Goal: Information Seeking & Learning: Find specific page/section

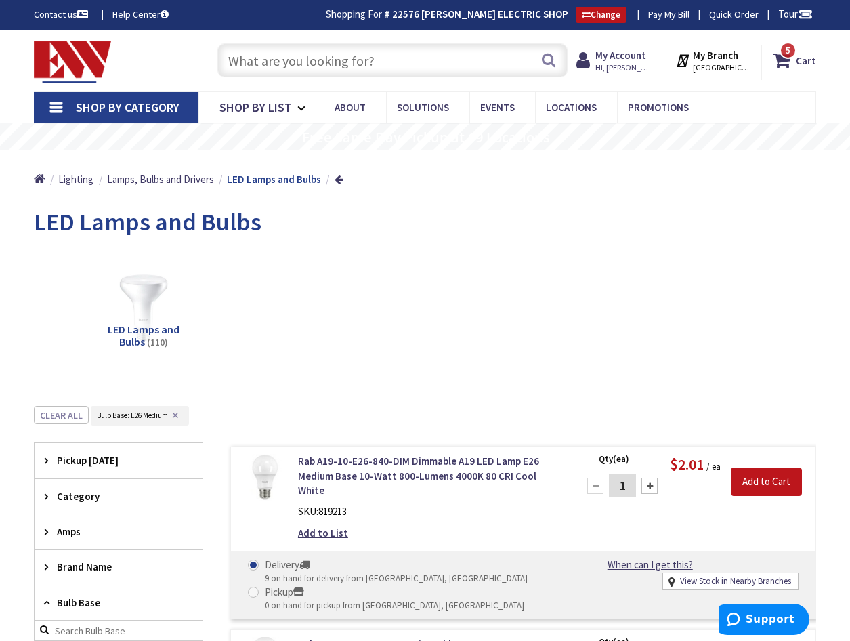
click at [259, 58] on input "text" at bounding box center [392, 60] width 350 height 34
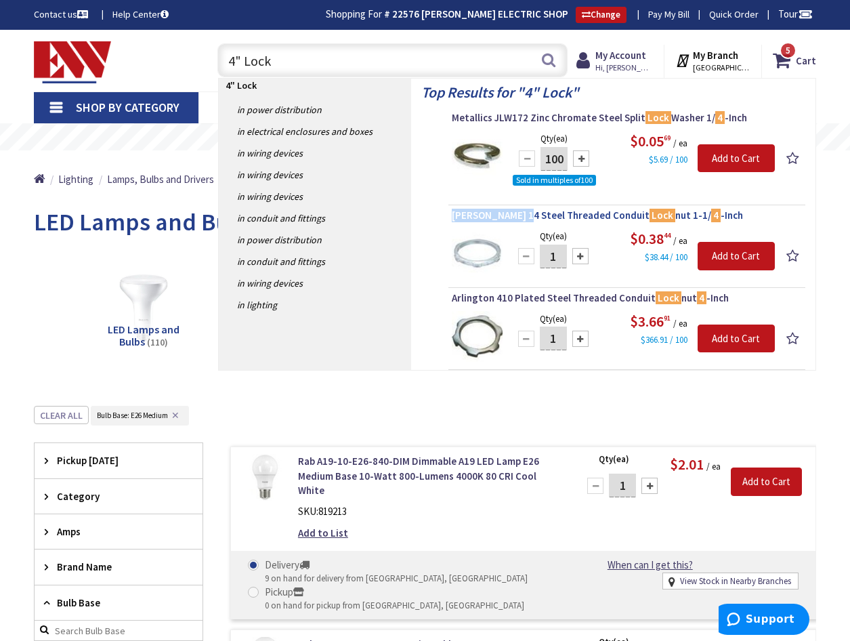
drag, startPoint x: 450, startPoint y: 217, endPoint x: 521, endPoint y: 217, distance: 71.8
click at [521, 217] on li "Crouse-Hinds 14 Steel Threaded Conduit Lock nut 1-1/ 4 -Inch Qty (ea) 1 Please …" at bounding box center [626, 248] width 357 height 79
drag, startPoint x: 521, startPoint y: 217, endPoint x: 434, endPoint y: 253, distance: 94.4
click at [434, 253] on div "Top Results for " 4" Lock " Metallics JLW172 Zinc Chromate Steel Split Lock Was…" at bounding box center [613, 224] width 404 height 291
click at [295, 60] on input "4" Lock" at bounding box center [392, 60] width 350 height 34
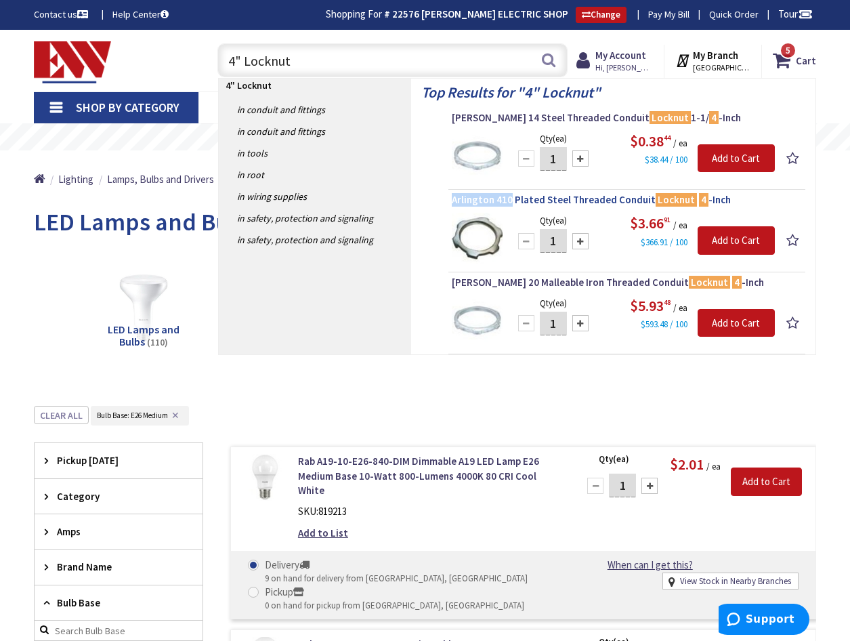
drag, startPoint x: 448, startPoint y: 200, endPoint x: 509, endPoint y: 202, distance: 60.3
click at [509, 202] on li "Arlington 410 Plated Steel Threaded Conduit Locknut 4 -Inch Qty (ea) 1 Please s…" at bounding box center [626, 232] width 357 height 79
copy span "Arlington 410"
drag, startPoint x: 292, startPoint y: 61, endPoint x: 246, endPoint y: 61, distance: 46.0
click at [246, 61] on input "4" Locknut" at bounding box center [392, 60] width 350 height 34
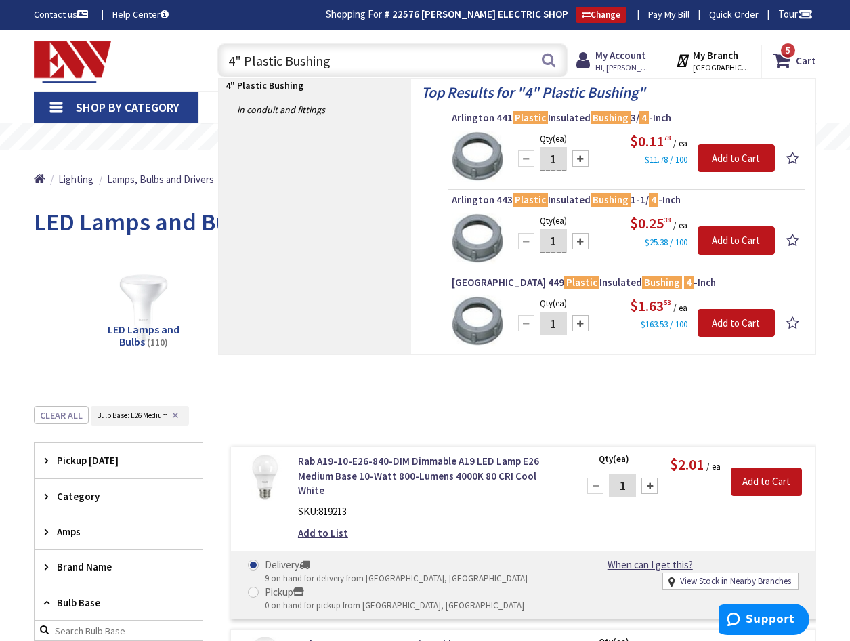
drag, startPoint x: 337, startPoint y: 62, endPoint x: 244, endPoint y: 62, distance: 93.4
click at [244, 62] on input "4" Plastic Bushing" at bounding box center [392, 60] width 350 height 34
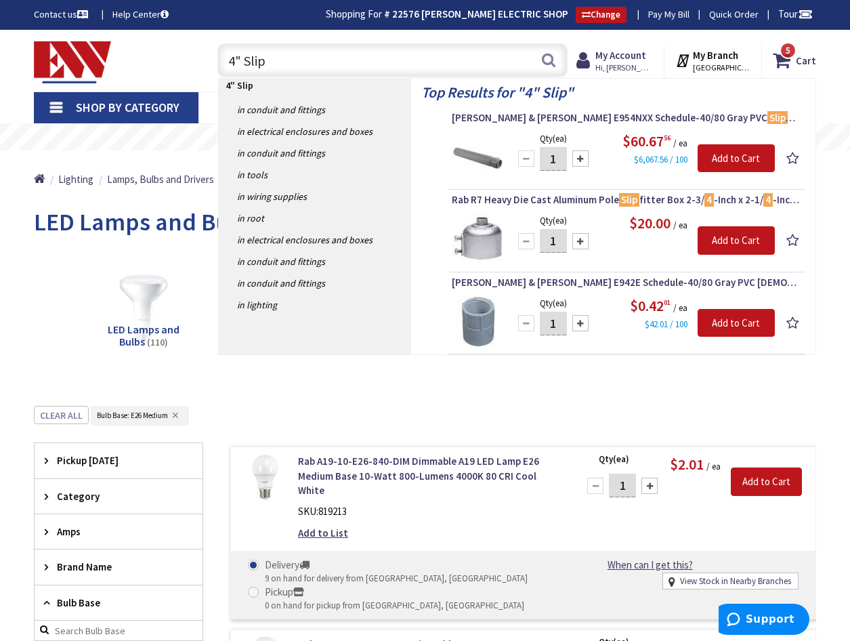
type input "4" Slip"
drag, startPoint x: 450, startPoint y: 116, endPoint x: 559, endPoint y: 117, distance: 109.7
click at [559, 117] on li "Thomas & Betts E954NXX Schedule-40/80 Gray PVC Slip Meter Riser 4 -Inch Carlon®…" at bounding box center [626, 150] width 357 height 79
copy span "Thomas & Betts E954NXX"
click at [62, 109] on link "Shop By Category" at bounding box center [116, 107] width 165 height 31
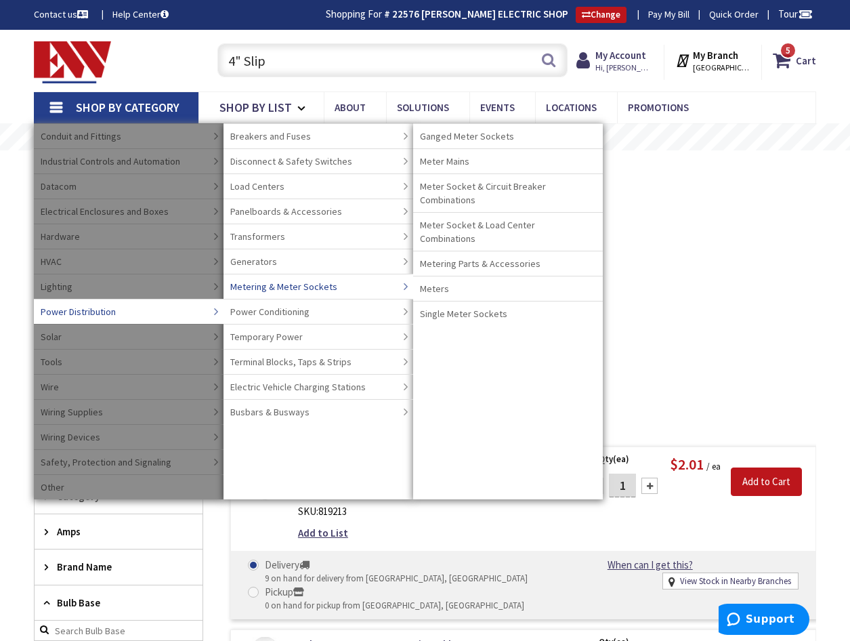
click at [300, 286] on span "Metering & Meter Sockets" at bounding box center [283, 287] width 107 height 14
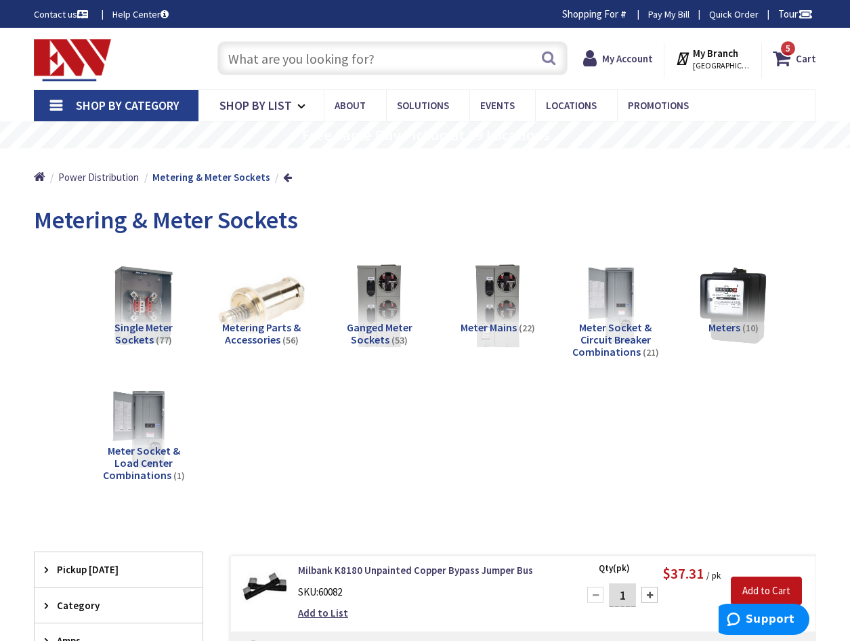
click at [51, 109] on link "Shop By Category" at bounding box center [116, 105] width 165 height 31
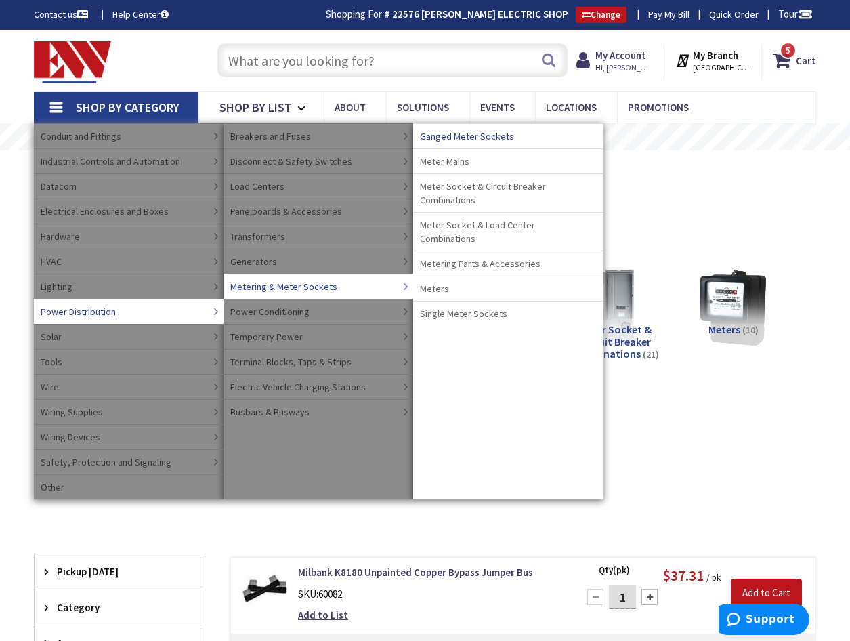
click at [457, 137] on span "Ganged Meter Sockets" at bounding box center [467, 136] width 94 height 14
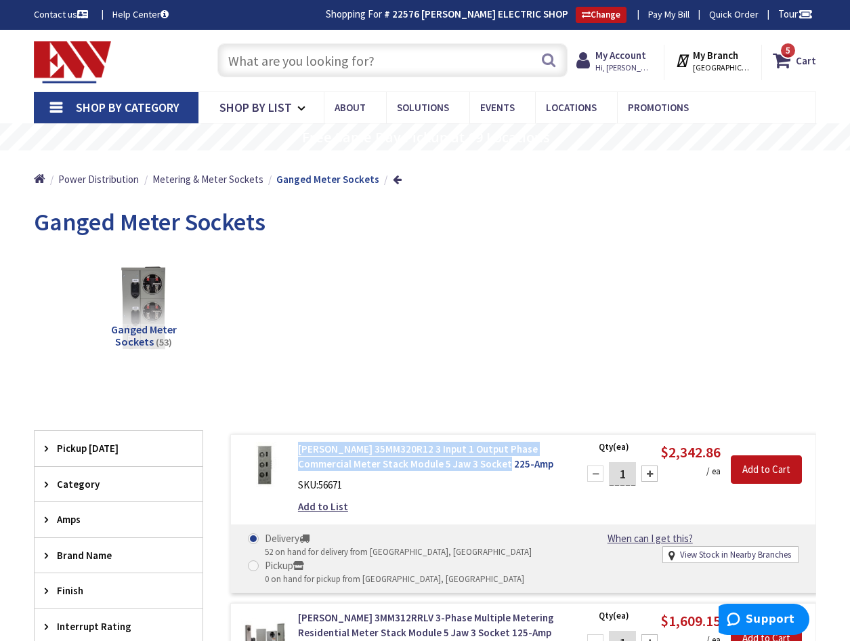
drag, startPoint x: 294, startPoint y: 450, endPoint x: 539, endPoint y: 460, distance: 245.3
click at [539, 460] on div "Eaton 35MM320R12 3 Input 1 Output Phase Commercial Meter Stack Module 5 Jaw 3 S…" at bounding box center [430, 481] width 284 height 79
drag, startPoint x: 539, startPoint y: 460, endPoint x: 454, endPoint y: 456, distance: 85.4
copy link "[PERSON_NAME] 35MM320R12 3 Input 1 Output Phase Commercial Meter Stack Module 5…"
click at [369, 465] on link "[PERSON_NAME] 35MM320R12 3 Input 1 Output Phase Commercial Meter Stack Module 5…" at bounding box center [430, 456] width 264 height 29
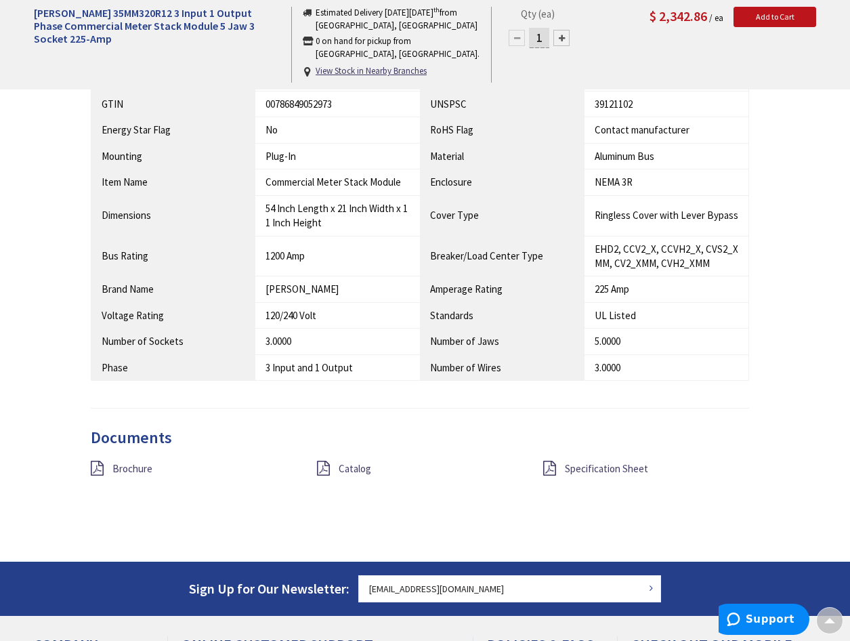
scroll to position [882, 0]
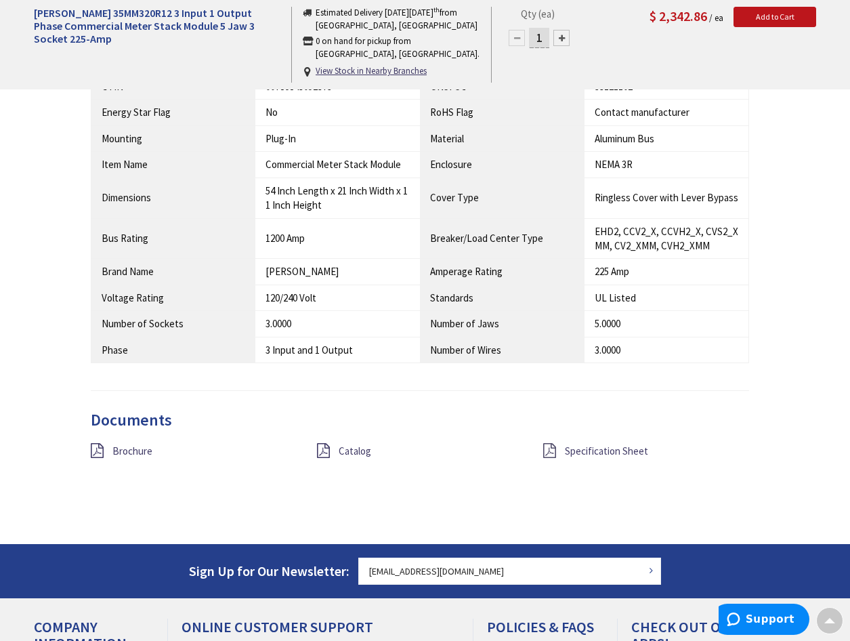
click at [545, 454] on icon at bounding box center [549, 450] width 13 height 15
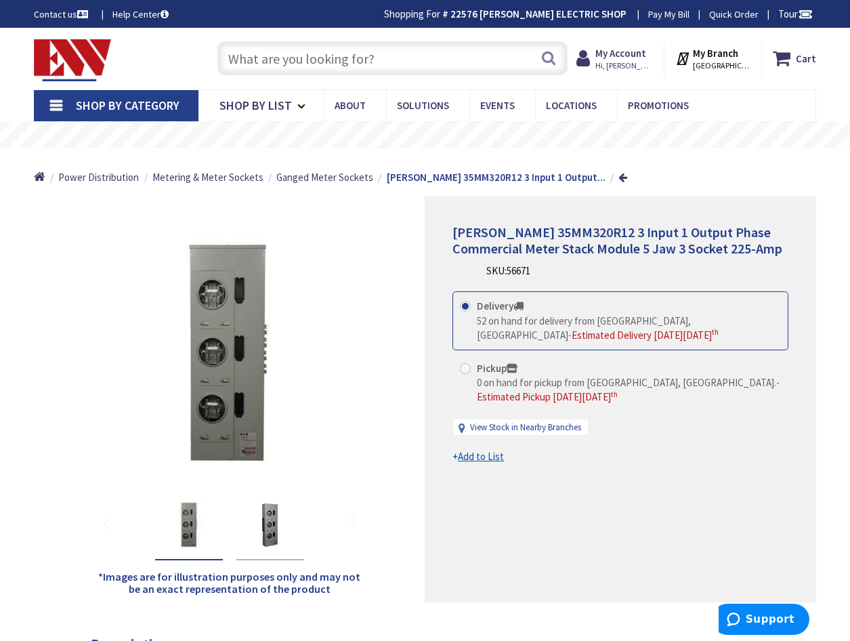
click at [261, 60] on input "text" at bounding box center [392, 58] width 350 height 34
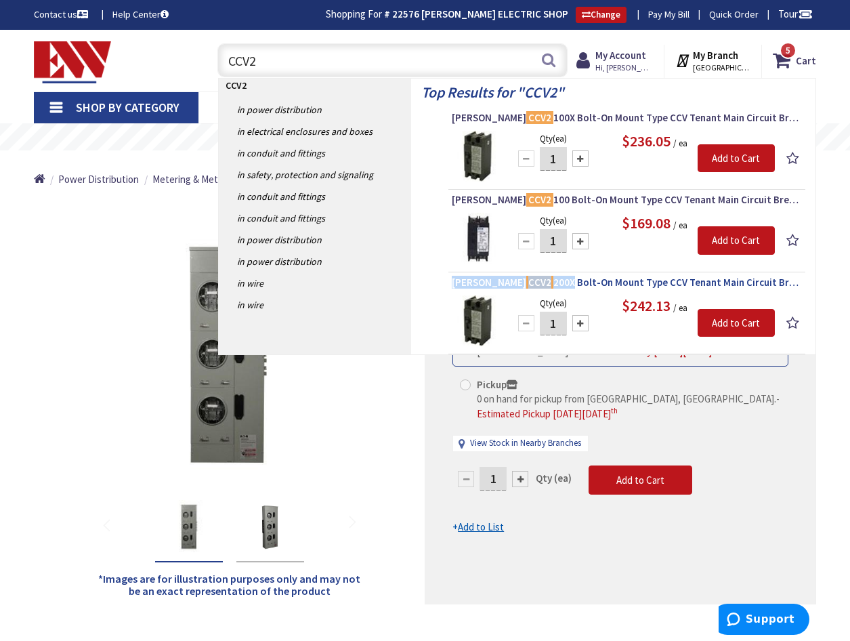
drag, startPoint x: 450, startPoint y: 283, endPoint x: 525, endPoint y: 283, distance: 74.5
click at [525, 283] on li "Eaton CCV2 200X Bolt-On Mount Type CCV Tenant Main Circuit Breaker 2-Pole 200-A…" at bounding box center [626, 315] width 357 height 79
copy span "Eaton CCV2 200X"
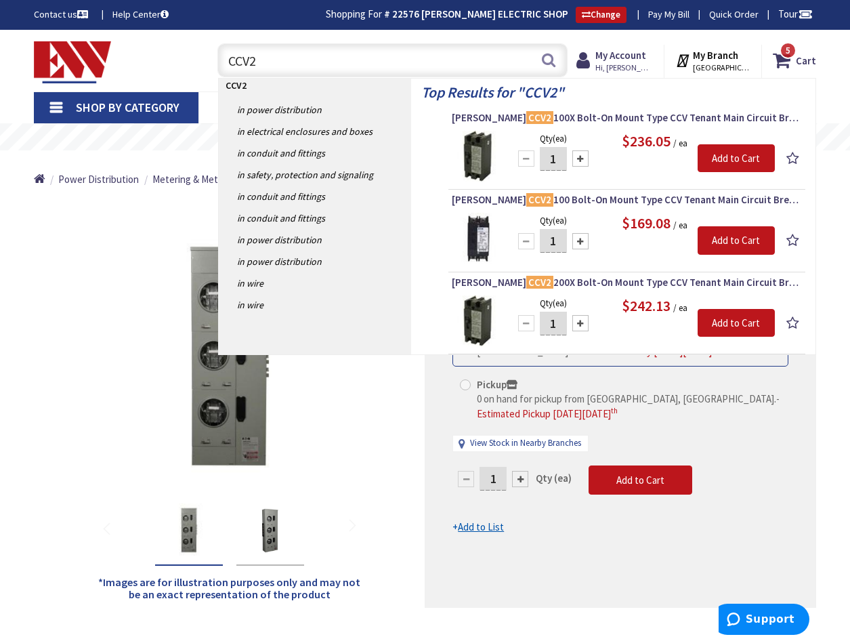
click at [60, 106] on link "Shop By Category" at bounding box center [116, 107] width 165 height 31
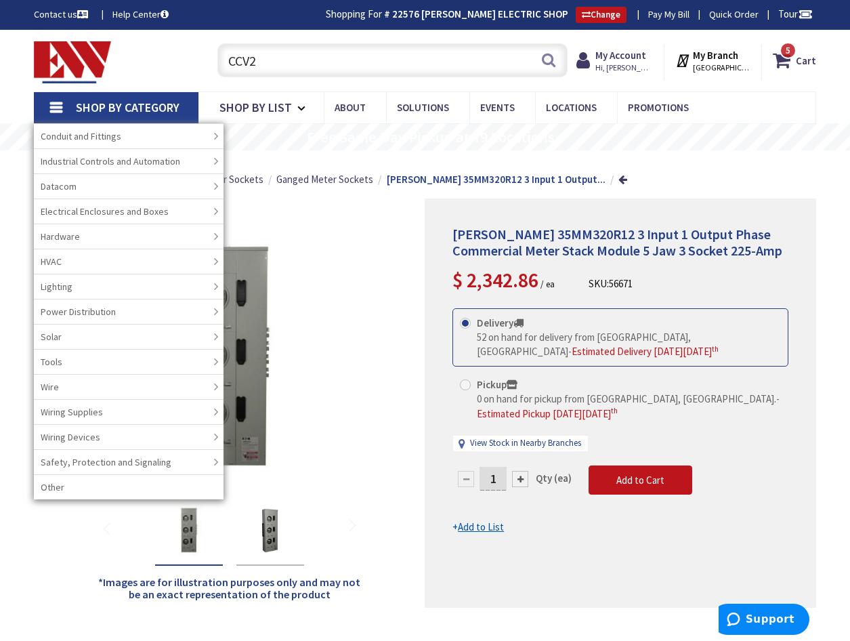
click at [173, 65] on div "Toggle Nav" at bounding box center [112, 60] width 177 height 45
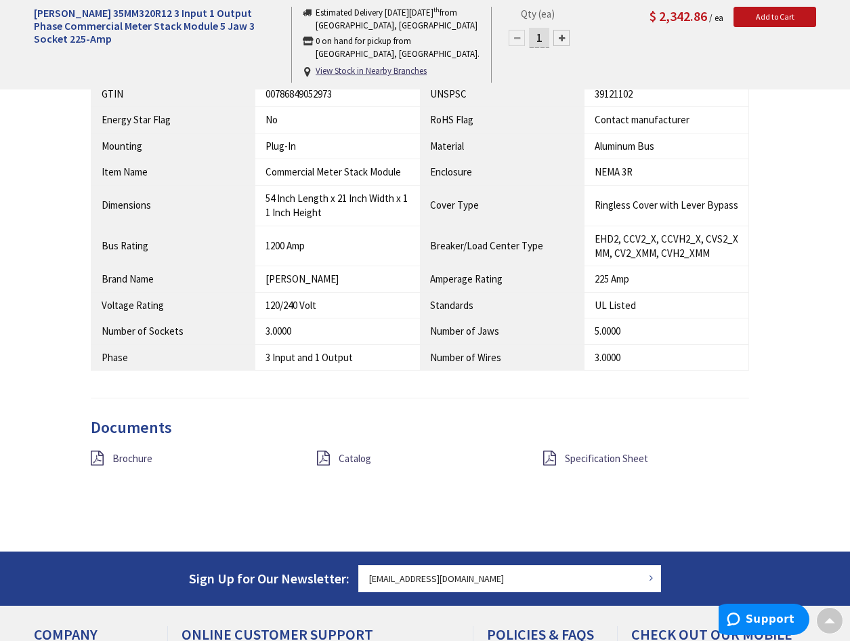
scroll to position [1016, 0]
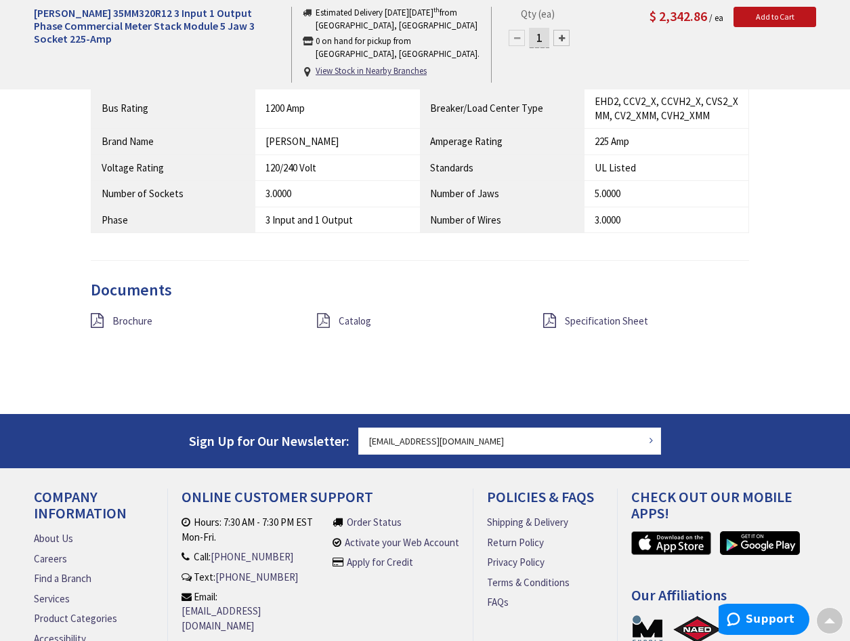
click at [322, 316] on icon at bounding box center [323, 320] width 13 height 15
click at [98, 324] on icon at bounding box center [97, 320] width 13 height 15
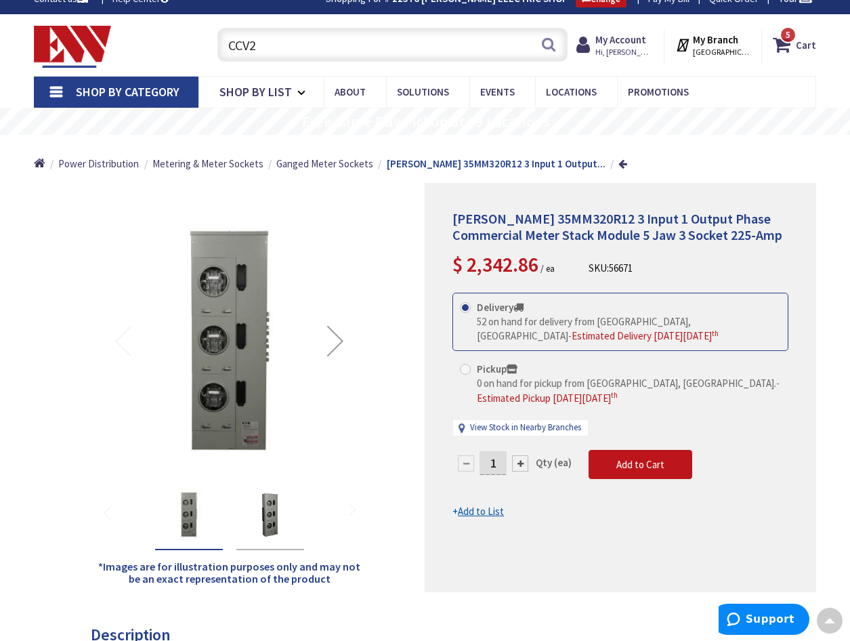
scroll to position [0, 0]
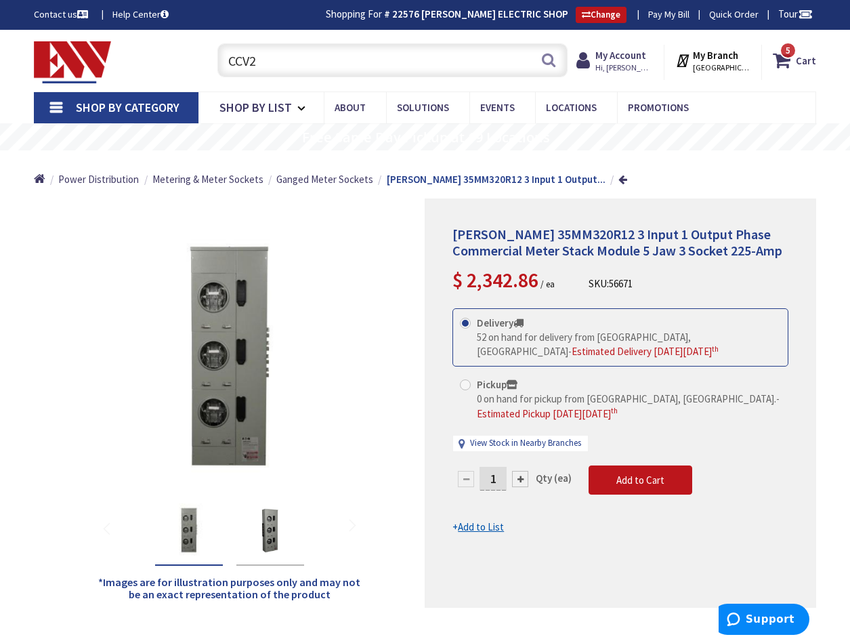
drag, startPoint x: 261, startPoint y: 56, endPoint x: 221, endPoint y: 53, distance: 39.4
click at [221, 53] on input "CCV2" at bounding box center [392, 60] width 350 height 34
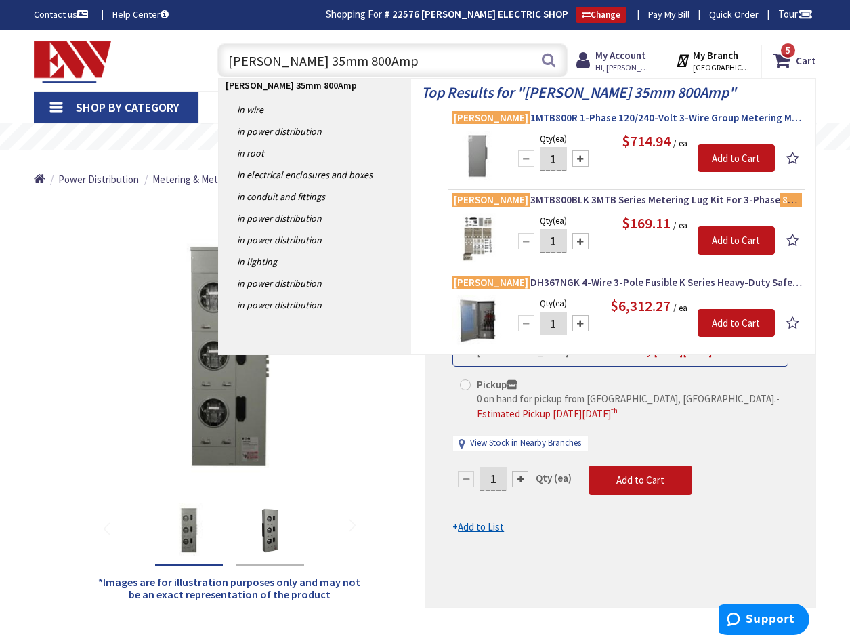
type input "Eaton 35mm 800Amp"
click at [613, 118] on span "Eaton 1MTB800R 1-Phase 120/240-Volt 3-Wire Group Metering Main Terminal Box 800…" at bounding box center [627, 118] width 350 height 14
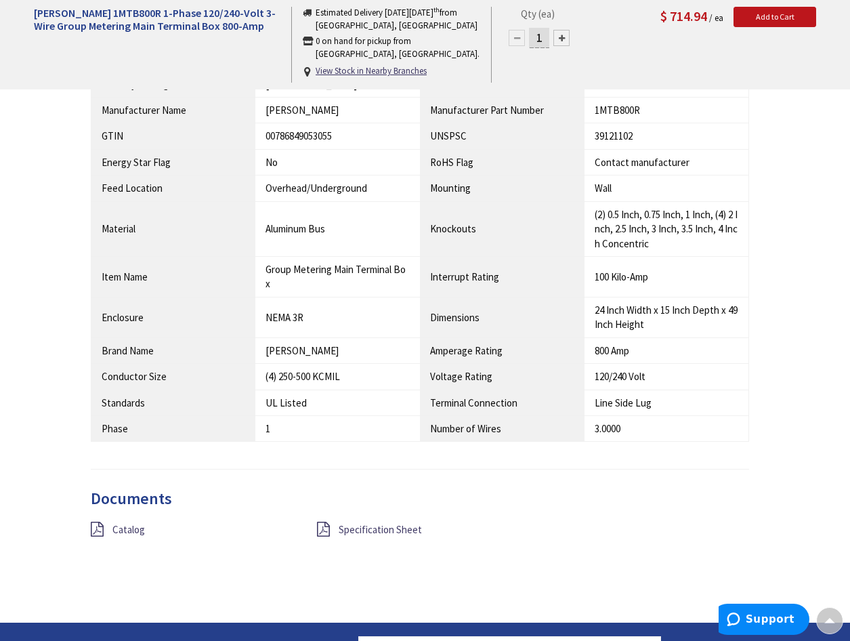
scroll to position [1016, 0]
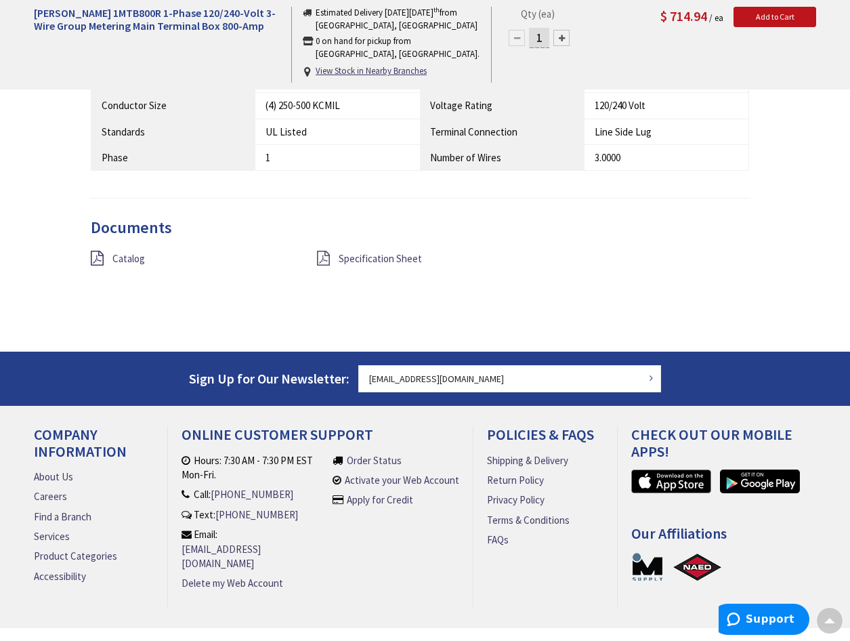
click at [325, 259] on icon at bounding box center [323, 258] width 13 height 15
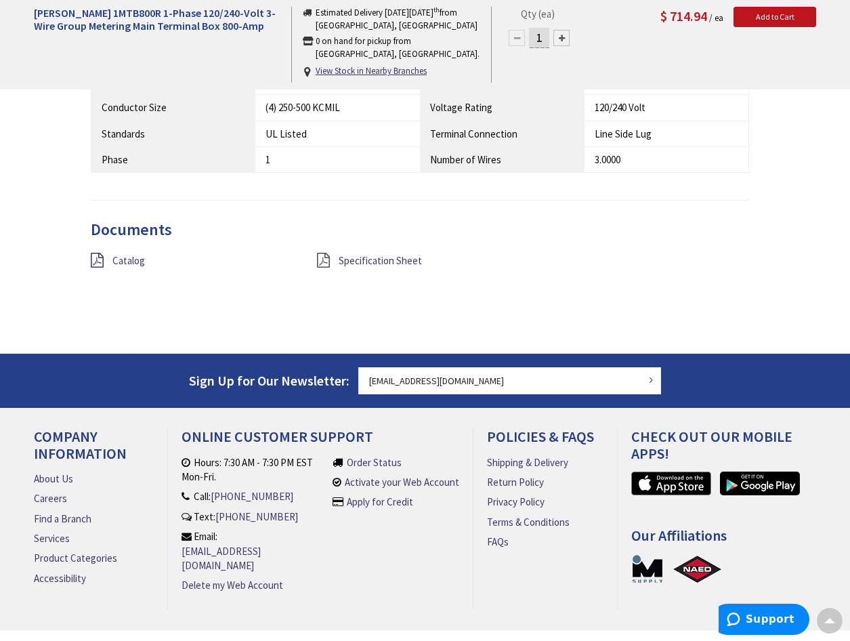
scroll to position [1018, 0]
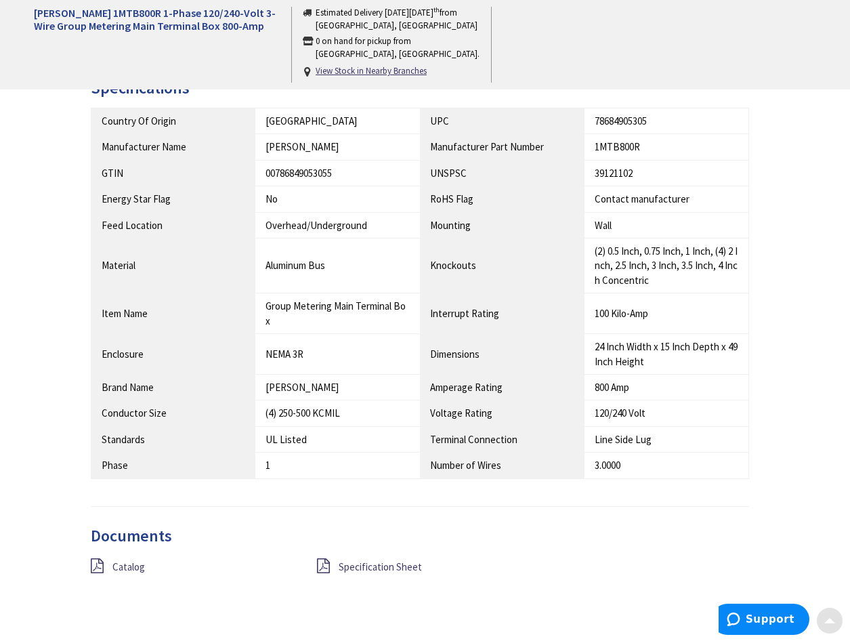
scroll to position [677, 0]
click at [100, 563] on icon at bounding box center [97, 564] width 13 height 15
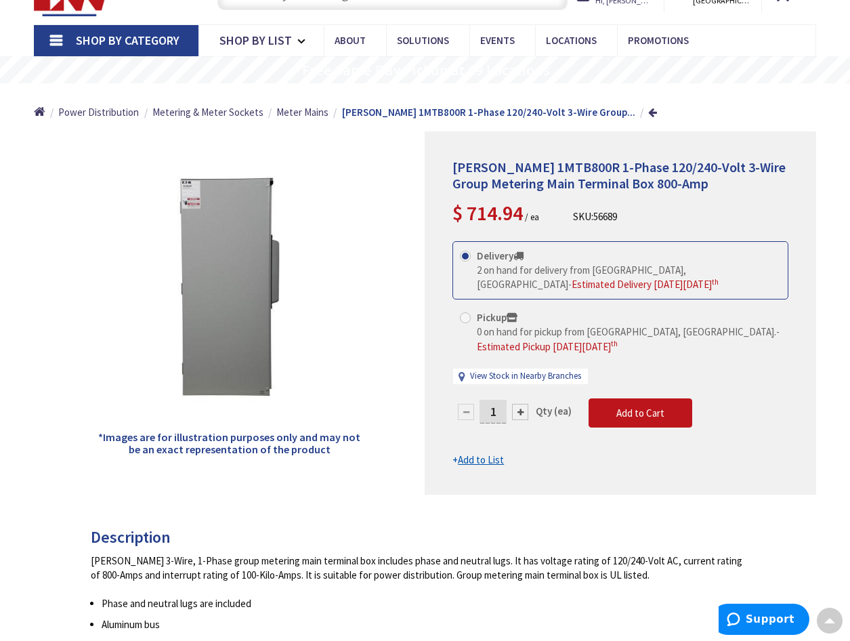
scroll to position [0, 0]
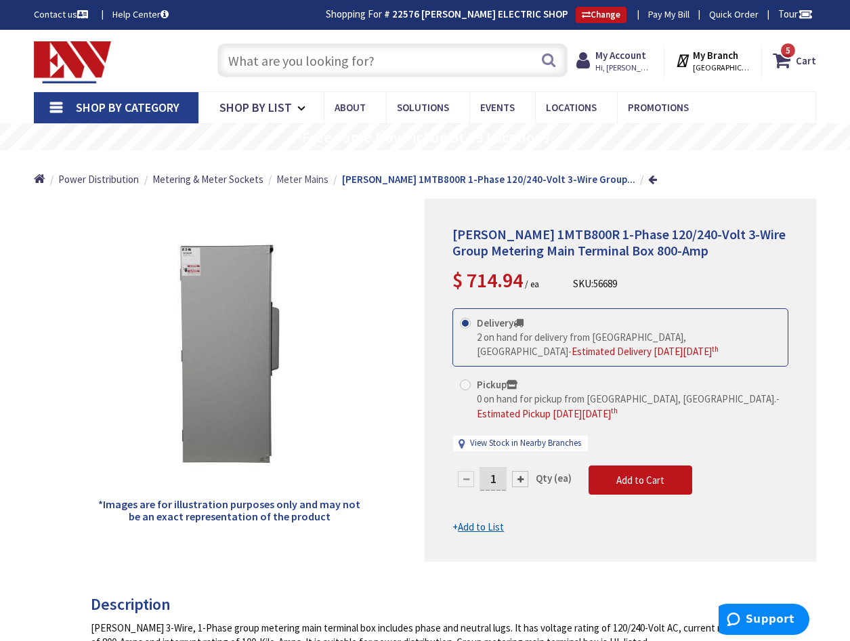
click at [297, 182] on span "Meter Mains" at bounding box center [302, 179] width 52 height 13
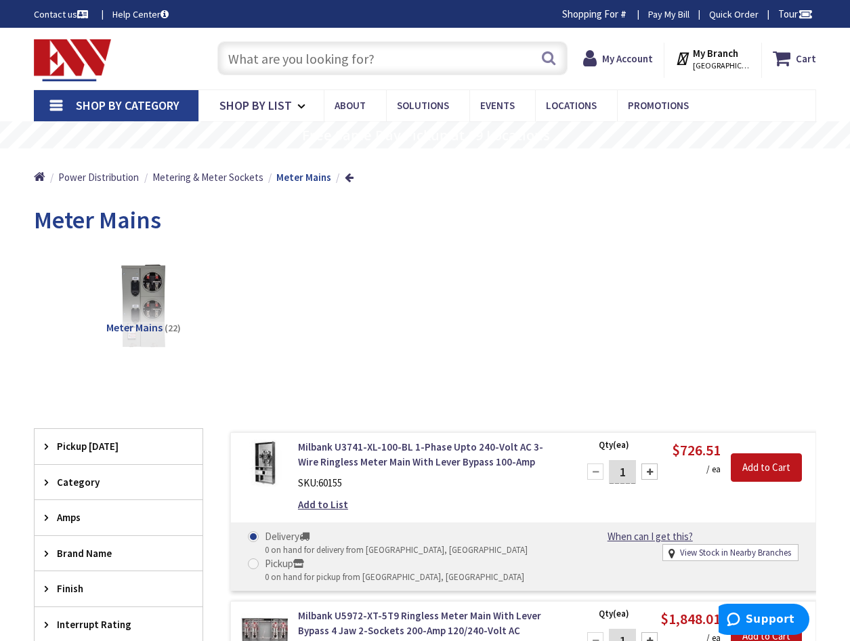
click at [68, 516] on span "Amps" at bounding box center [112, 517] width 110 height 14
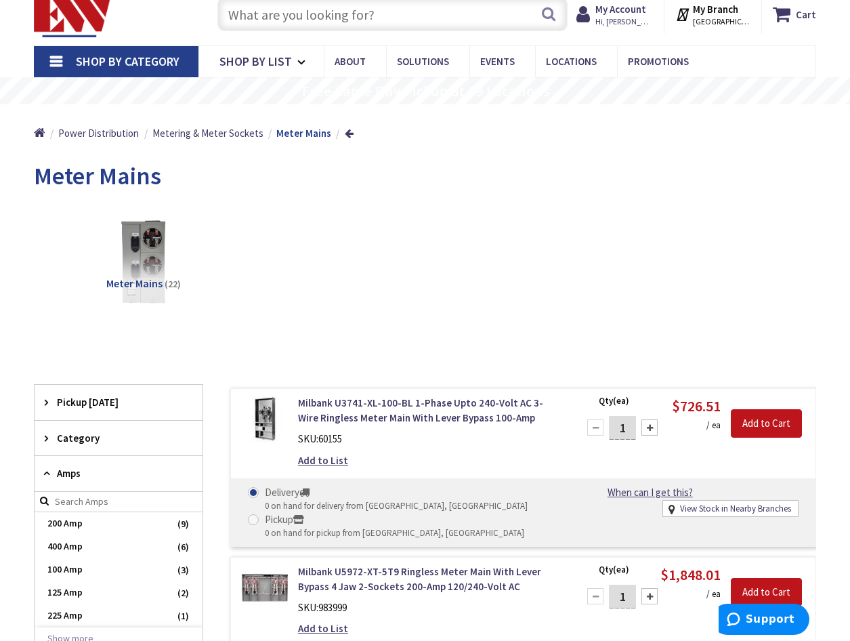
scroll to position [68, 0]
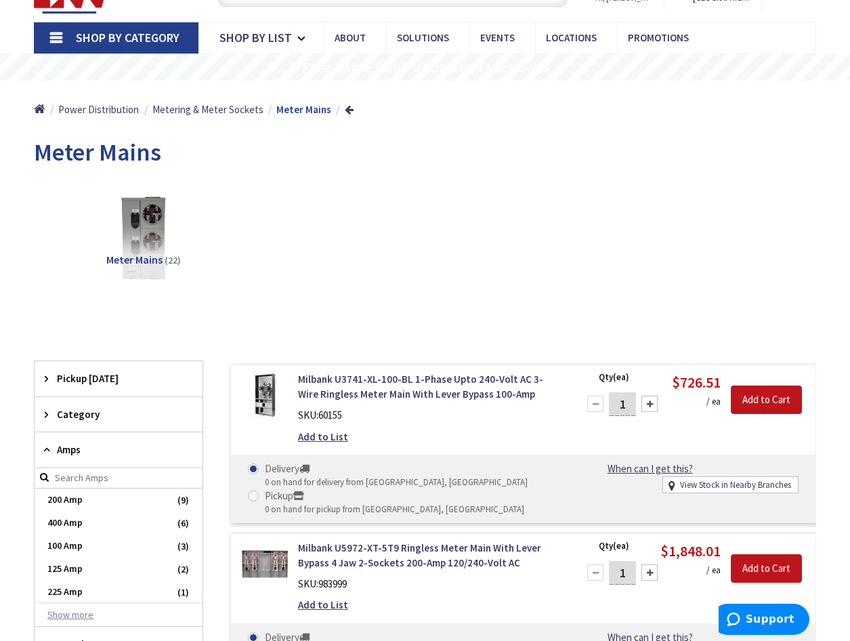
click at [77, 614] on button "Show more" at bounding box center [119, 614] width 168 height 23
click at [93, 613] on span "800 Amp" at bounding box center [119, 614] width 168 height 23
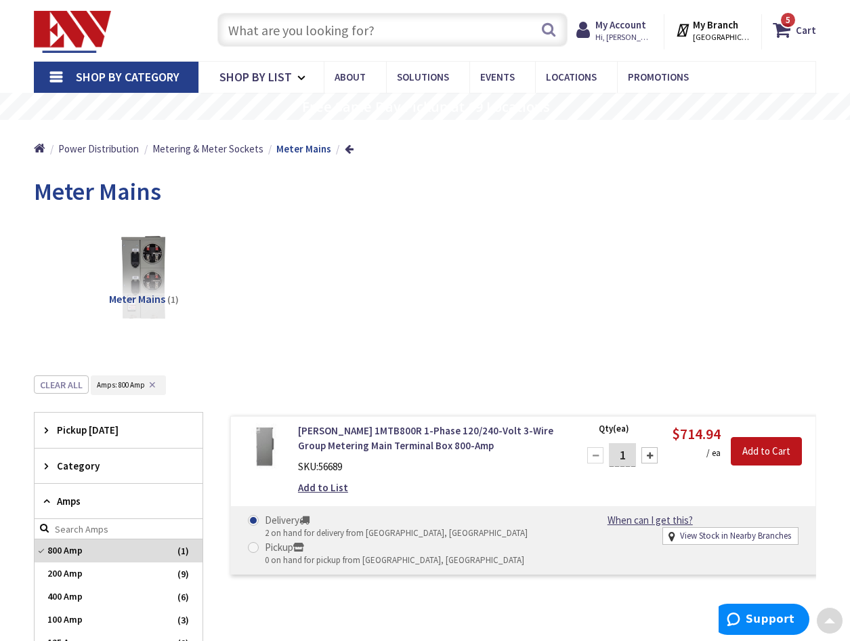
scroll to position [0, 0]
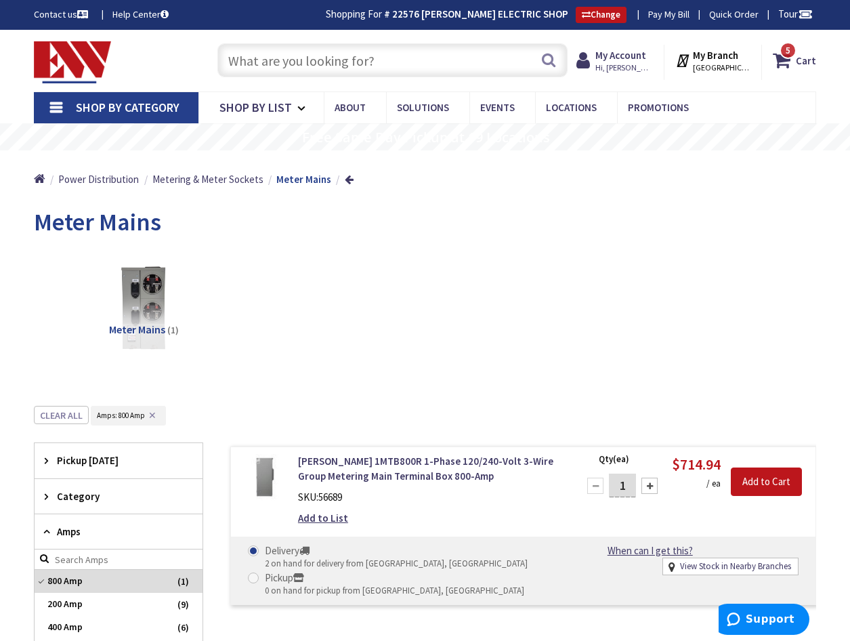
click at [275, 57] on input "text" at bounding box center [392, 60] width 350 height 34
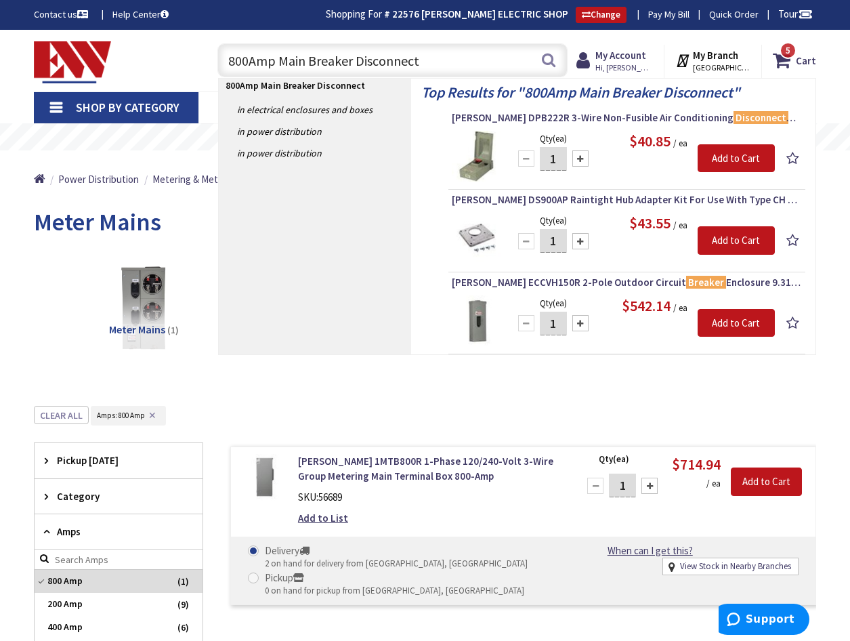
drag, startPoint x: 422, startPoint y: 58, endPoint x: 194, endPoint y: 50, distance: 228.3
click at [193, 50] on div "Toggle Nav 800Amp Main Breaker Disconnect 800Amp Main Breaker Disconnect Search…" at bounding box center [425, 60] width 802 height 45
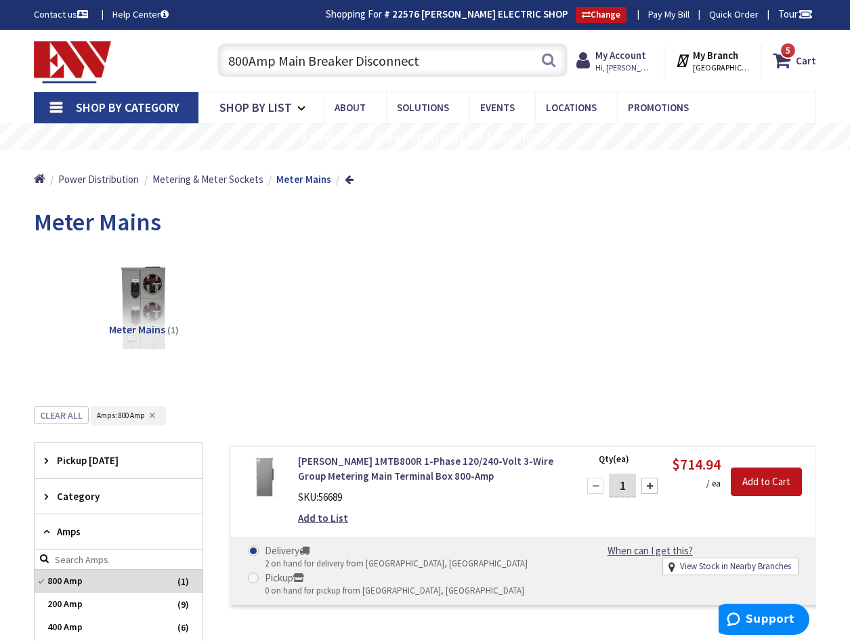
paste input "1MCB800R750 | [PERSON_NAME] main circuit breaker"
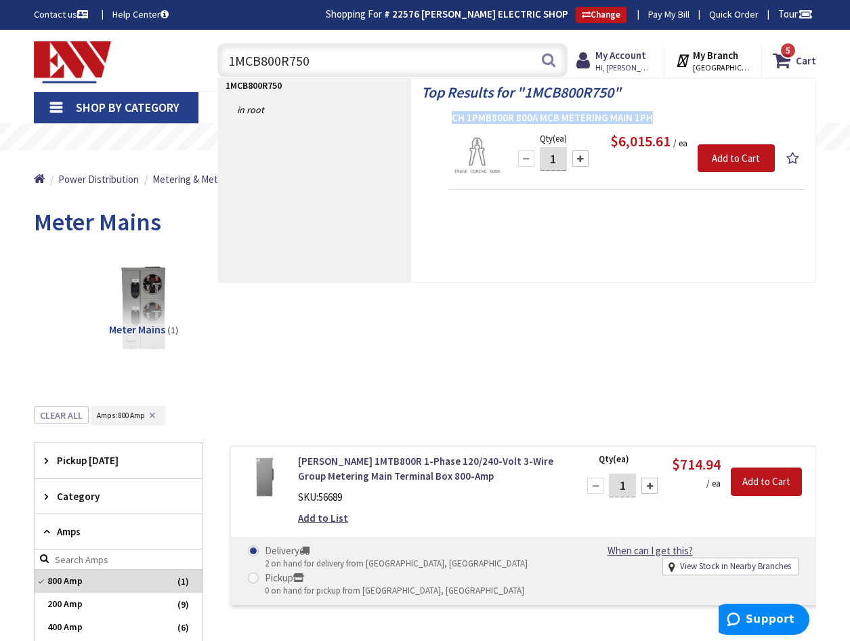
drag, startPoint x: 448, startPoint y: 119, endPoint x: 666, endPoint y: 119, distance: 218.0
click at [666, 119] on li "CH 1PMB800R 800A MCB METERING MAIN 1PH Qty (ea) 1 Please select a quantity Add …" at bounding box center [626, 150] width 357 height 79
drag, startPoint x: 666, startPoint y: 119, endPoint x: 586, endPoint y: 116, distance: 80.6
copy span "CH 1PMB800R 800A MCB METERING MAIN 1PH"
drag, startPoint x: 327, startPoint y: 62, endPoint x: 177, endPoint y: 56, distance: 149.8
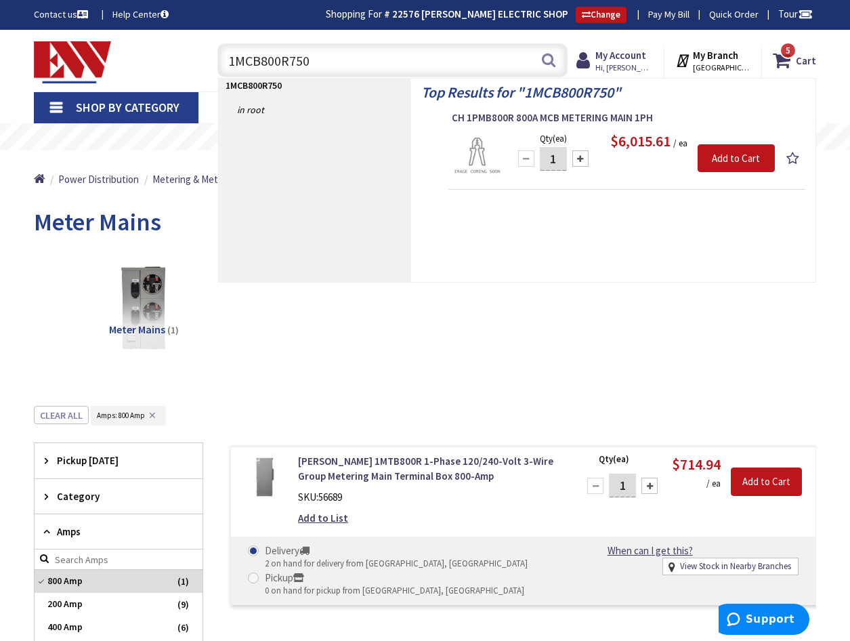
click at [181, 56] on div "Toggle Nav 1MCB800R750 1MCB800R750 Search 5 5 5 items Cart My Cart 5 5" at bounding box center [425, 60] width 802 height 45
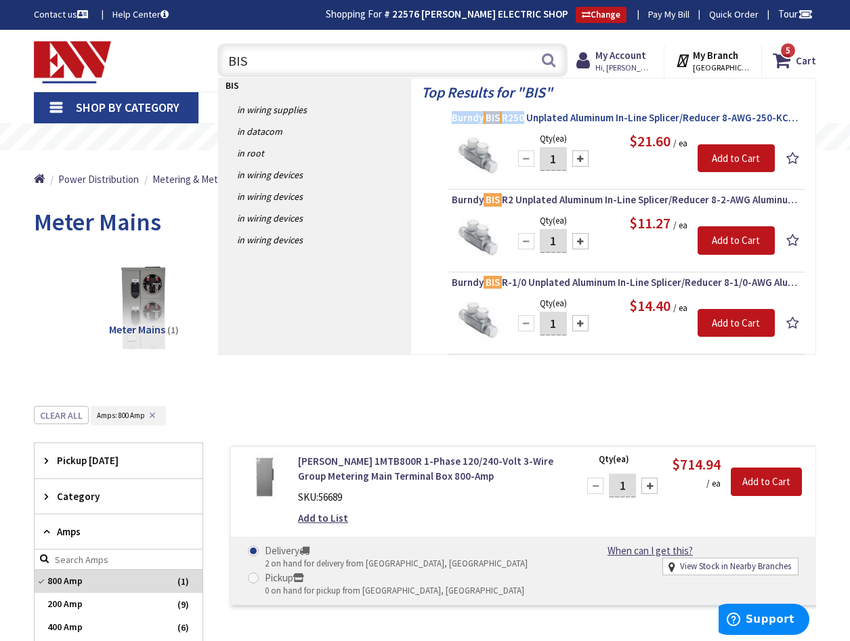
drag, startPoint x: 449, startPoint y: 116, endPoint x: 525, endPoint y: 118, distance: 75.9
click at [525, 118] on li "Burndy BIS R250 Unplated Aluminum In-Line Splicer/Reducer 8-AWG-250-KCMIL Alumi…" at bounding box center [626, 150] width 357 height 79
drag, startPoint x: 525, startPoint y: 118, endPoint x: 517, endPoint y: 119, distance: 7.6
copy span "Burndy BIS R250"
drag, startPoint x: 450, startPoint y: 282, endPoint x: 527, endPoint y: 284, distance: 77.9
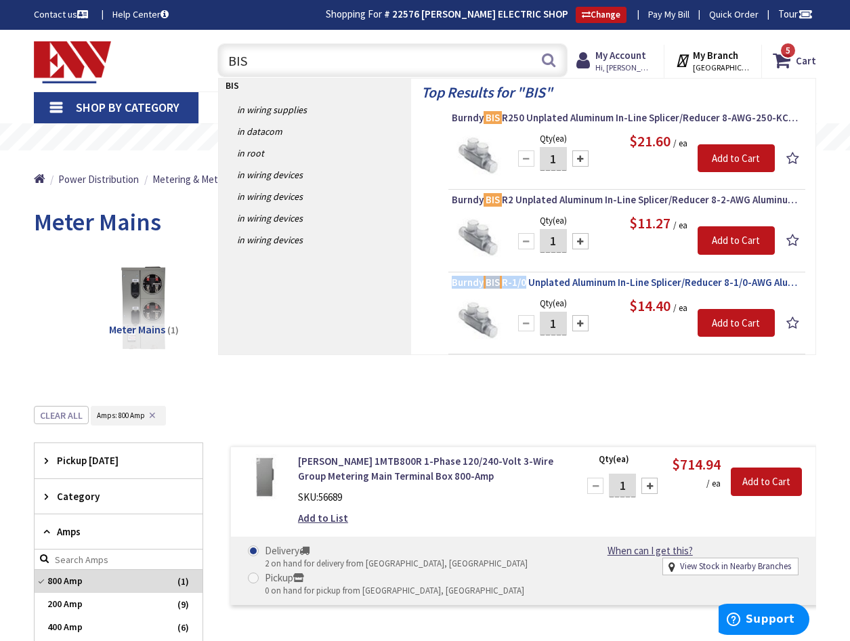
click at [527, 284] on li "Burndy BIS R-1/0 Unplated Aluminum In-Line Splicer/Reducer 8-1/0-AWG Aluminum 1…" at bounding box center [626, 315] width 357 height 79
drag, startPoint x: 527, startPoint y: 284, endPoint x: 514, endPoint y: 285, distance: 13.6
copy span "Burndy BIS R-1/0"
drag, startPoint x: 254, startPoint y: 60, endPoint x: 211, endPoint y: 60, distance: 43.3
click at [211, 60] on div "BIS BIS Search" at bounding box center [389, 59] width 357 height 43
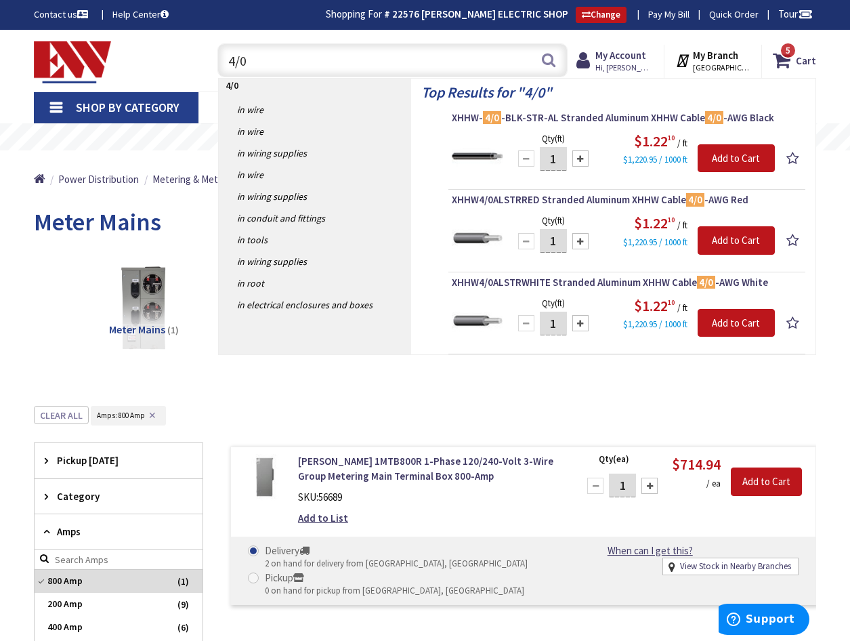
type input "4/0"
